Goal: Contribute content: Add original content to the website for others to see

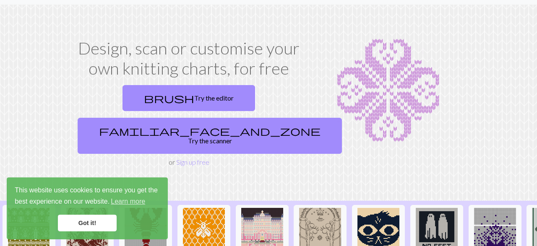
scroll to position [18, 0]
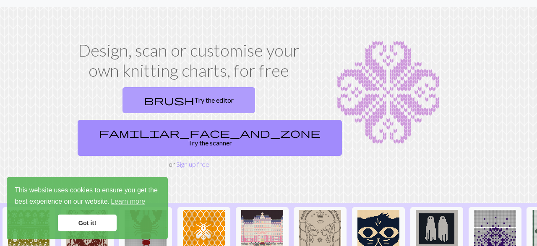
click at [141, 90] on link "brush Try the editor" at bounding box center [189, 100] width 133 height 26
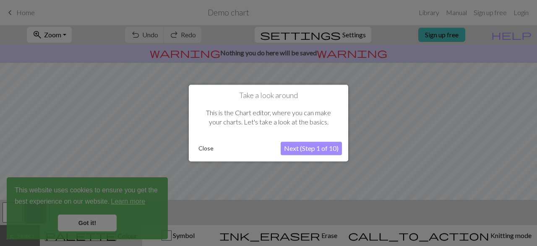
click at [320, 148] on button "Next (Step 1 of 10)" at bounding box center [311, 148] width 61 height 13
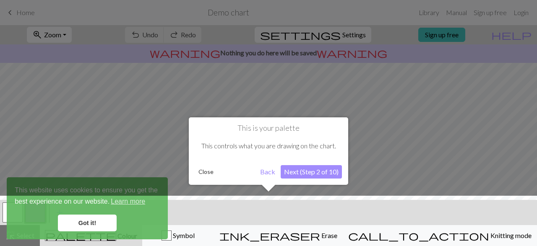
click at [204, 173] on button "Close" at bounding box center [206, 172] width 22 height 13
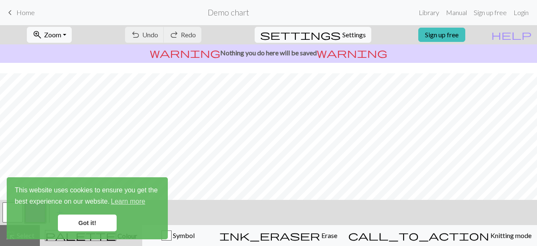
scroll to position [169, 0]
click at [89, 225] on link "Got it!" at bounding box center [87, 223] width 59 height 17
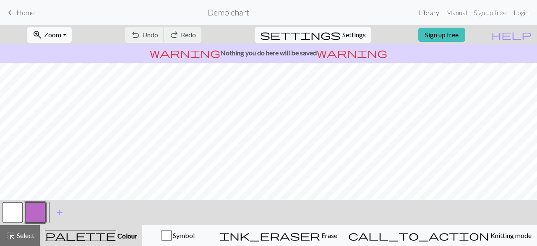
click at [435, 16] on link "Library" at bounding box center [429, 12] width 27 height 17
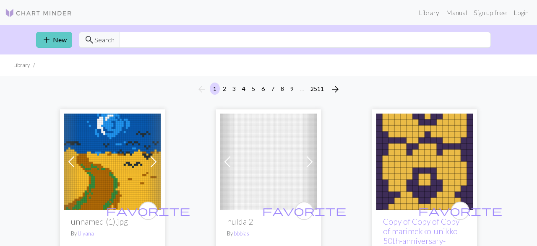
click at [55, 42] on link "add New" at bounding box center [54, 40] width 36 height 16
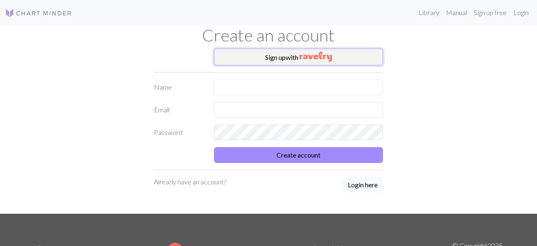
click at [341, 52] on button "Sign up with" at bounding box center [299, 57] width 170 height 17
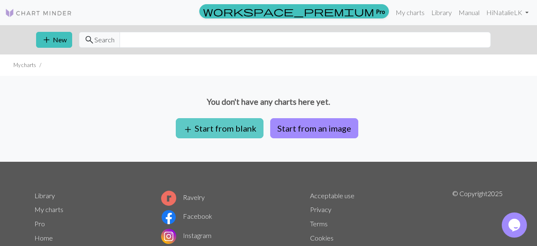
click at [241, 130] on button "add Start from blank" at bounding box center [220, 128] width 88 height 20
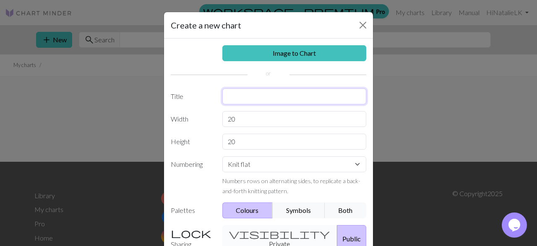
click at [272, 94] on input "text" at bounding box center [295, 97] width 144 height 16
type input "Pine trees in [GEOGRAPHIC_DATA]"
click at [244, 123] on input "20" at bounding box center [295, 119] width 144 height 16
type input "2"
type input "35"
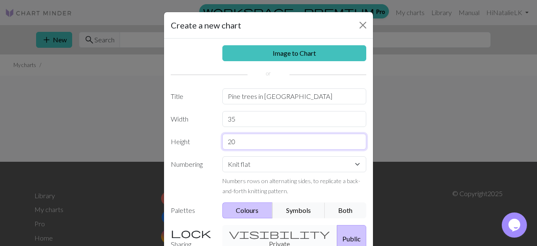
click at [249, 142] on input "20" at bounding box center [295, 142] width 144 height 16
type input "2"
type input "45"
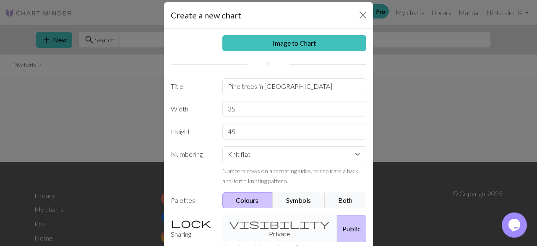
scroll to position [31, 0]
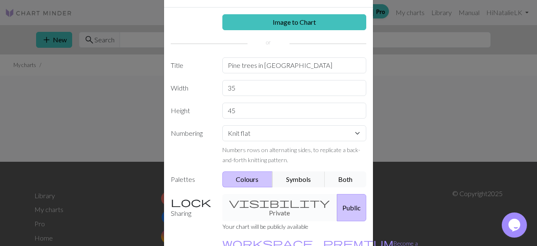
click at [343, 183] on button "Both" at bounding box center [346, 180] width 42 height 16
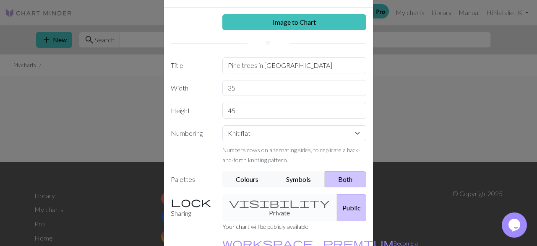
click at [278, 202] on div "visibility Private Public" at bounding box center [294, 207] width 155 height 27
click at [184, 204] on label "Sharing" at bounding box center [192, 207] width 52 height 27
drag, startPoint x: 316, startPoint y: 201, endPoint x: 262, endPoint y: 200, distance: 54.2
click at [262, 200] on div "visibility Private Public" at bounding box center [294, 207] width 155 height 27
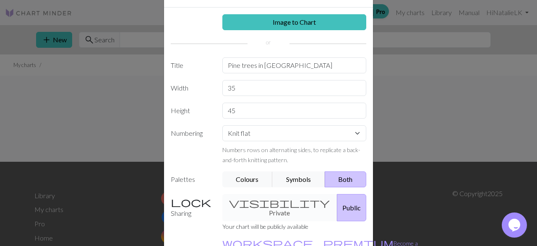
click at [262, 200] on div "visibility Private Public" at bounding box center [294, 207] width 155 height 27
click at [270, 240] on link "workspace_premium Become a Pro user" at bounding box center [321, 248] width 196 height 17
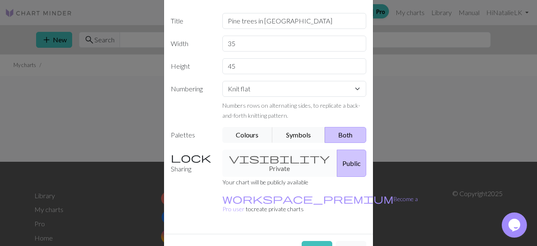
scroll to position [76, 0]
click at [325, 241] on button "Create" at bounding box center [317, 249] width 31 height 16
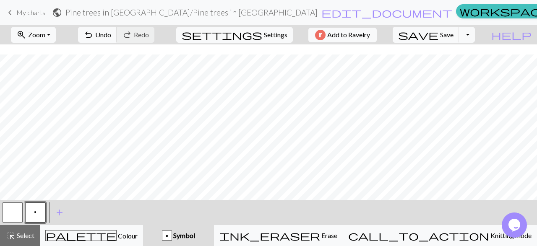
scroll to position [259, 0]
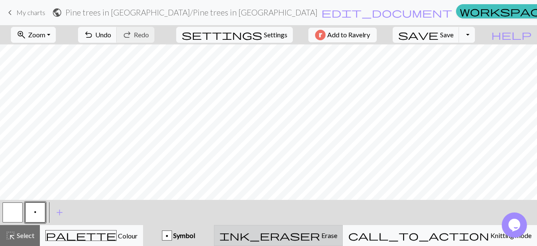
click at [320, 236] on span "ink_eraser" at bounding box center [270, 236] width 101 height 12
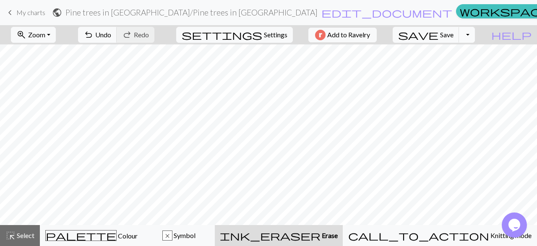
click at [475, 32] on button "Toggle Dropdown" at bounding box center [467, 35] width 16 height 16
click at [117, 30] on button "undo Undo Undo" at bounding box center [97, 35] width 39 height 16
click at [117, 40] on button "undo Undo Undo" at bounding box center [97, 35] width 39 height 16
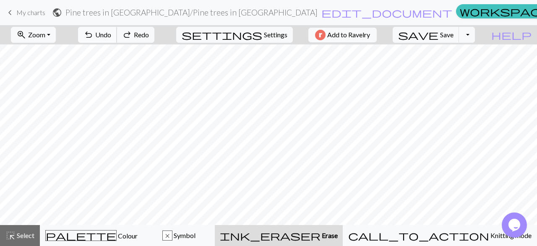
click at [117, 40] on button "undo Undo Undo" at bounding box center [97, 35] width 39 height 16
click at [196, 237] on span "Symbol" at bounding box center [184, 236] width 23 height 8
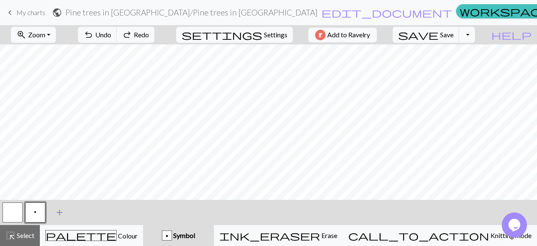
click at [58, 214] on span "add" at bounding box center [60, 213] width 10 height 12
click at [32, 236] on span "Select" at bounding box center [25, 236] width 19 height 8
click at [59, 213] on button "button" at bounding box center [58, 213] width 20 height 20
click at [10, 213] on button "button" at bounding box center [13, 213] width 20 height 20
